Goal: Information Seeking & Learning: Learn about a topic

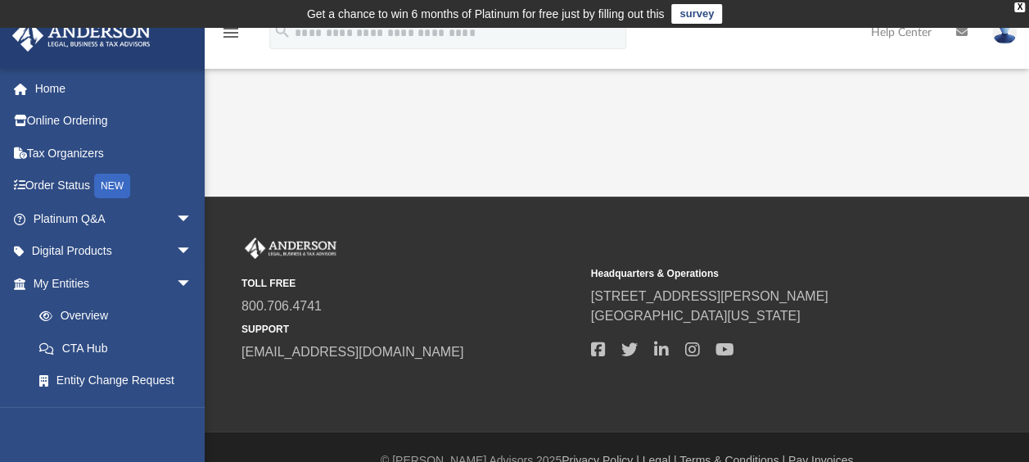
scroll to position [27, 0]
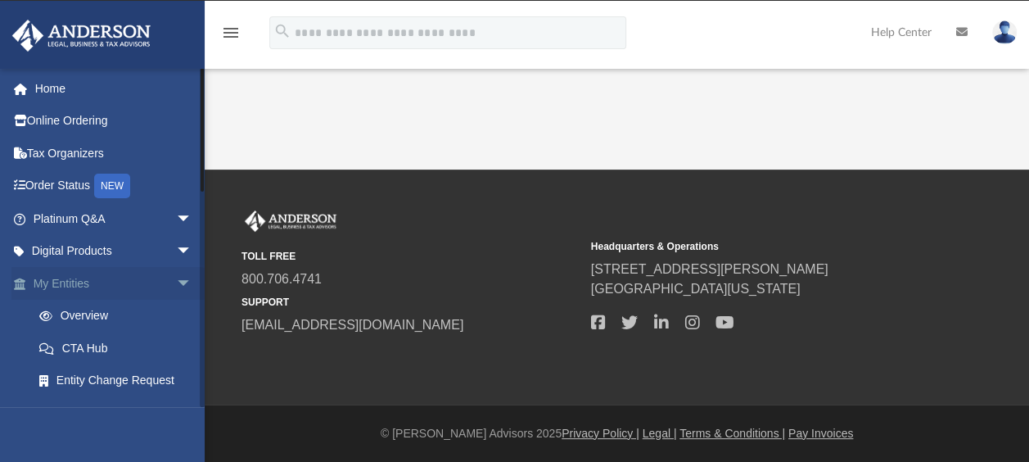
click at [139, 282] on link "My Entities arrow_drop_down" at bounding box center [113, 283] width 205 height 33
click at [176, 279] on span "arrow_drop_down" at bounding box center [192, 284] width 33 height 34
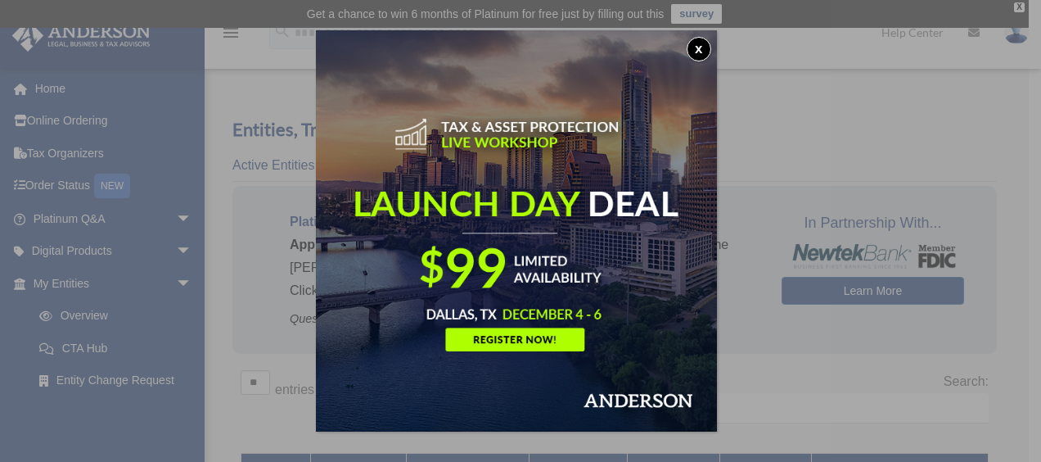
click at [706, 52] on button "x" at bounding box center [699, 49] width 25 height 25
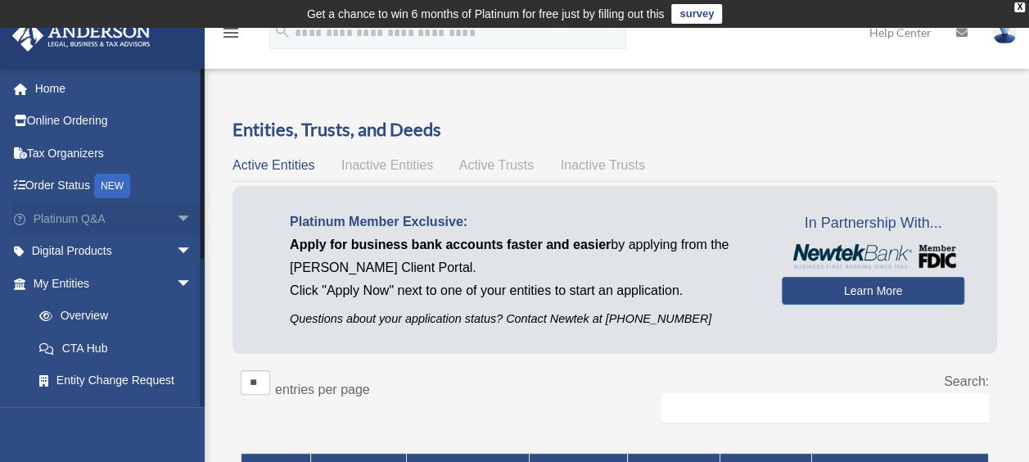
click at [122, 219] on link "Platinum Q&A arrow_drop_down" at bounding box center [113, 218] width 205 height 33
click at [177, 217] on span "arrow_drop_down" at bounding box center [192, 219] width 33 height 34
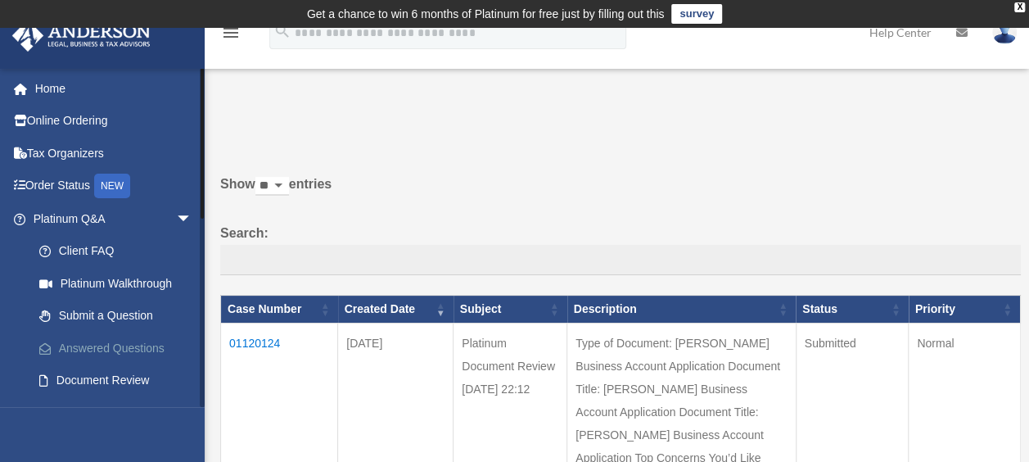
click at [141, 342] on link "Answered Questions" at bounding box center [120, 348] width 194 height 33
click at [270, 342] on td "01120124" at bounding box center [279, 412] width 117 height 178
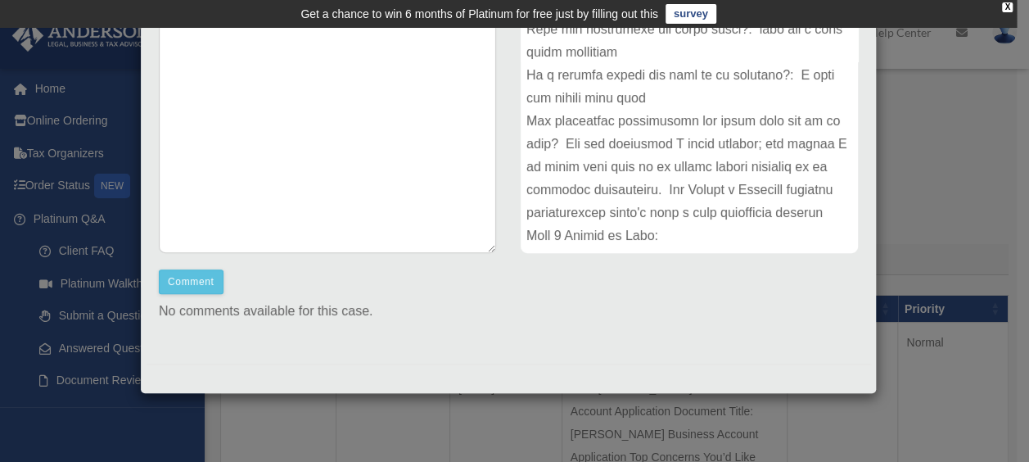
scroll to position [429, 0]
click at [816, 291] on div "Comment Comment Case Description" at bounding box center [509, 157] width 724 height 388
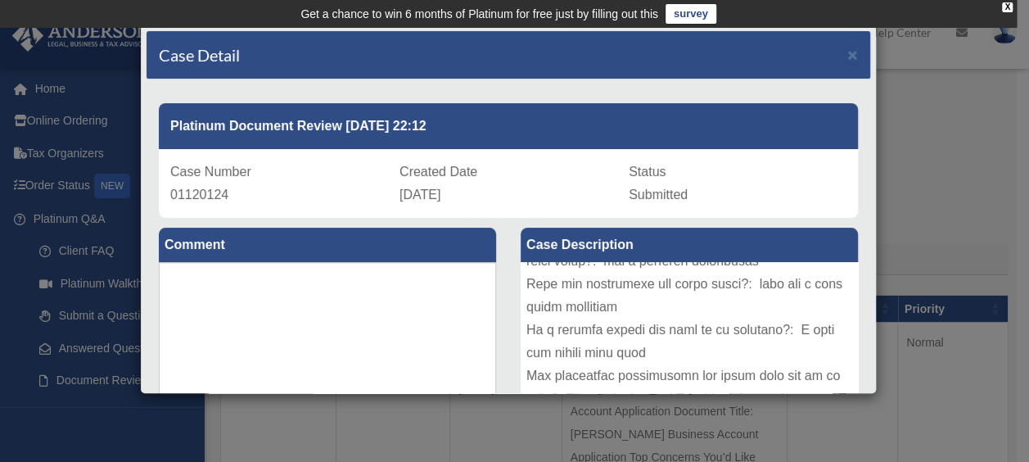
click at [963, 80] on div "Case Detail × Platinum Document Review 09/22/2025 22:12 Case Number 01120124 Cr…" at bounding box center [514, 231] width 1029 height 462
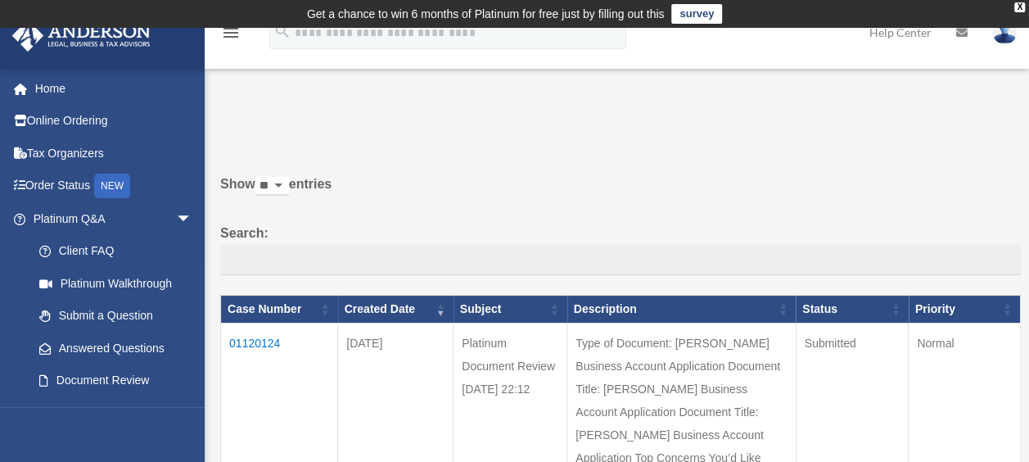
click at [1009, 36] on img at bounding box center [1004, 32] width 25 height 24
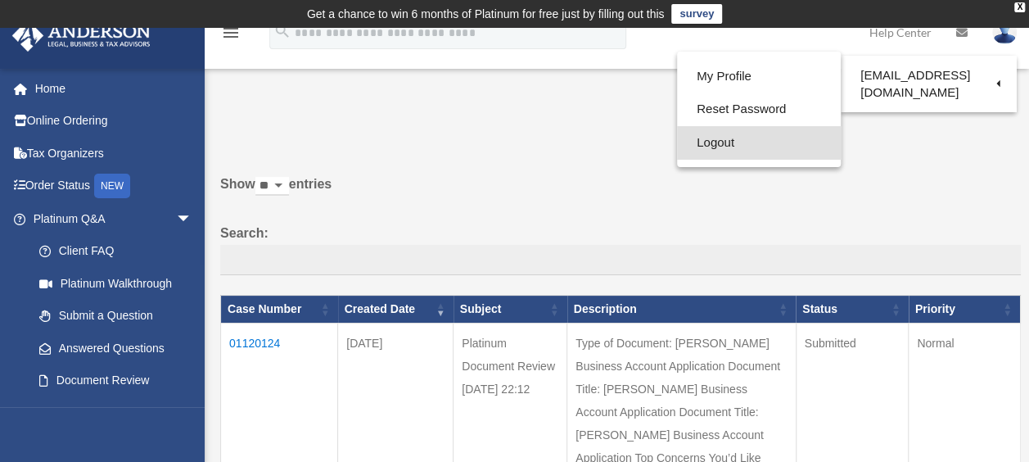
click at [778, 144] on link "Logout" at bounding box center [759, 143] width 164 height 34
